Goal: Book appointment/travel/reservation

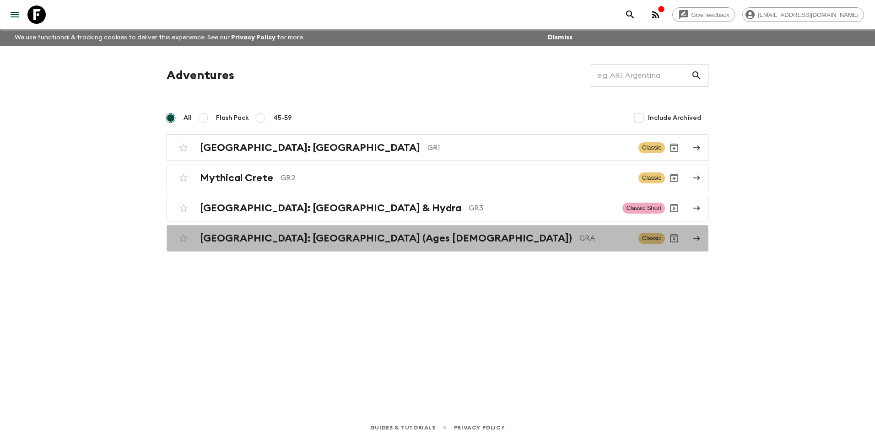
drag, startPoint x: 275, startPoint y: 239, endPoint x: 264, endPoint y: 260, distance: 24.2
click at [276, 239] on h2 "[GEOGRAPHIC_DATA]: [GEOGRAPHIC_DATA] (Ages [DEMOGRAPHIC_DATA])" at bounding box center [386, 239] width 372 height 12
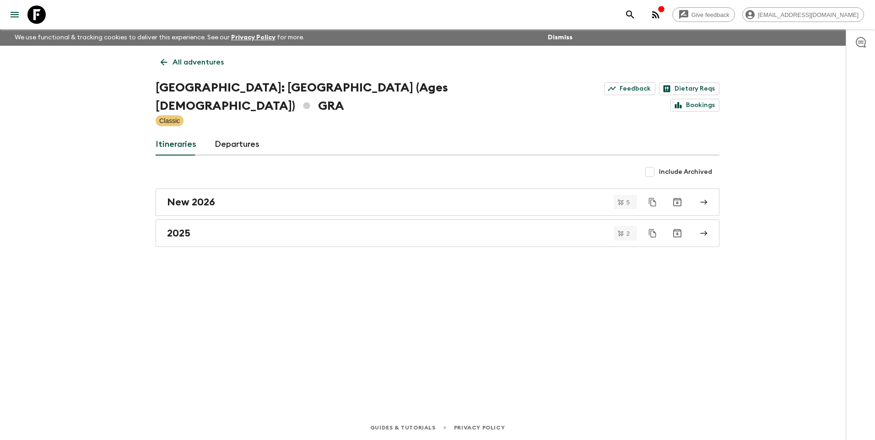
click at [186, 65] on p "All adventures" at bounding box center [198, 62] width 51 height 11
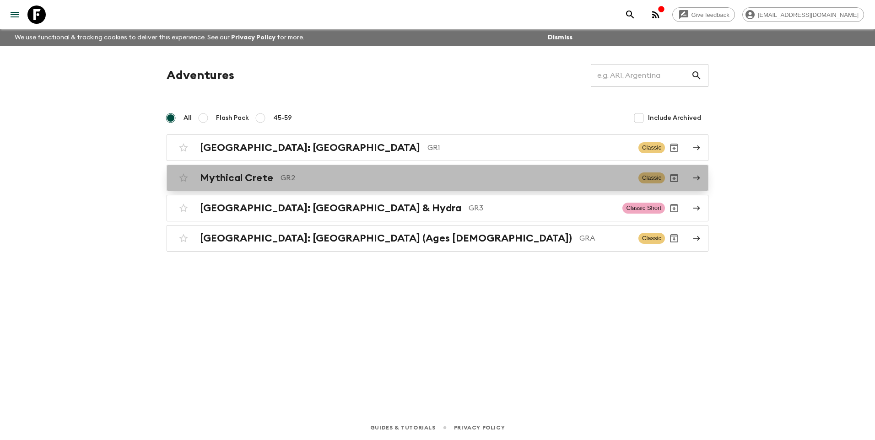
click at [269, 176] on h2 "Mythical Crete" at bounding box center [236, 178] width 73 height 12
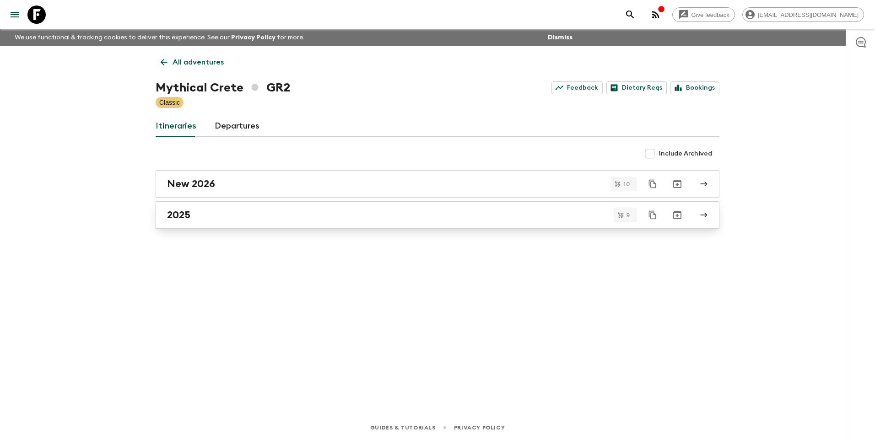
click at [200, 215] on div "2025" at bounding box center [429, 215] width 524 height 12
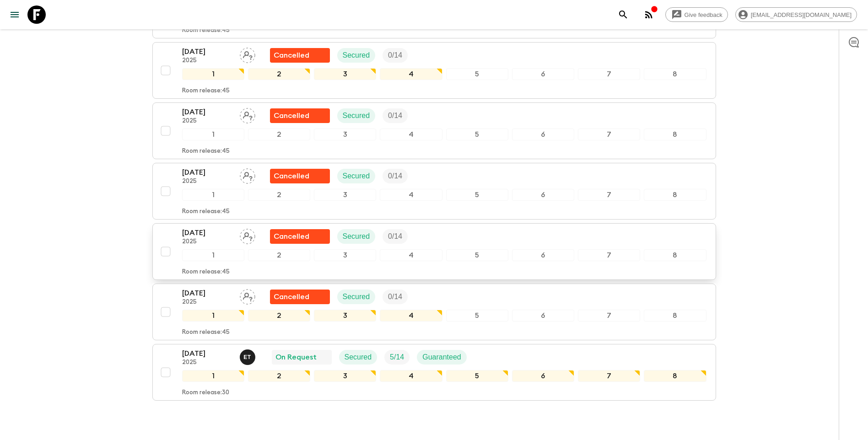
scroll to position [378, 0]
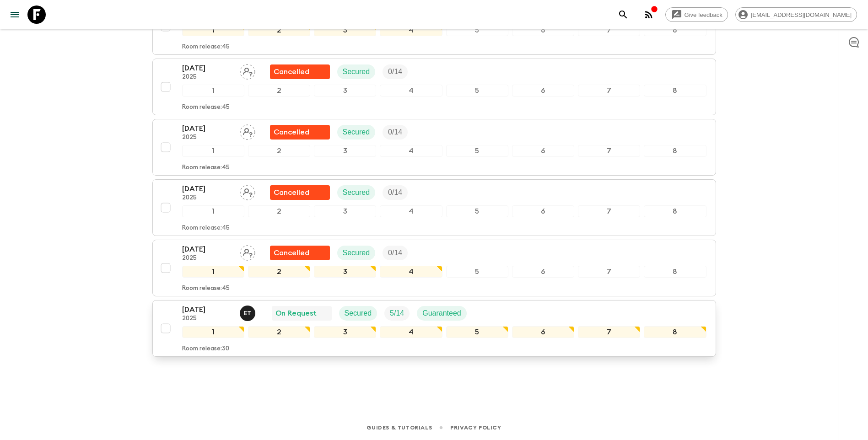
click at [200, 308] on p "[DATE]" at bounding box center [207, 309] width 50 height 11
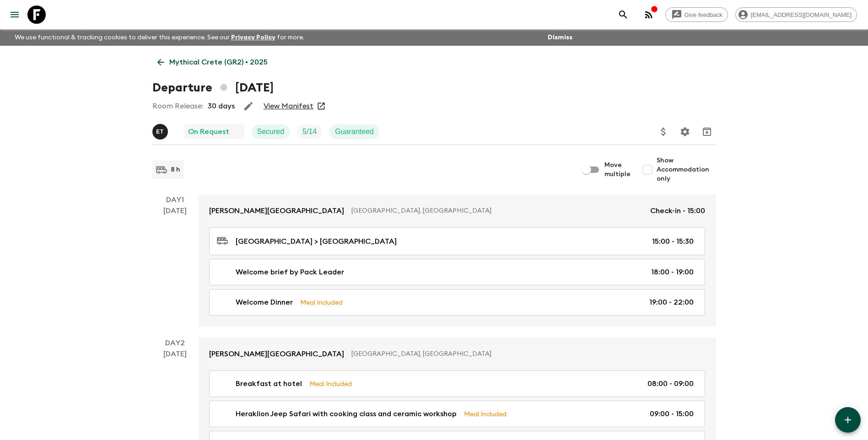
click at [295, 108] on link "View Manifest" at bounding box center [289, 106] width 50 height 9
